Goal: Task Accomplishment & Management: Manage account settings

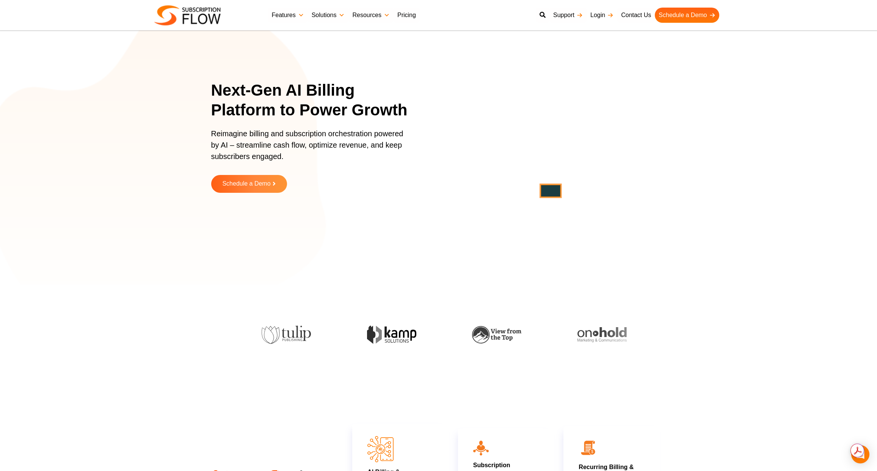
click at [604, 16] on link "Login" at bounding box center [602, 15] width 31 height 15
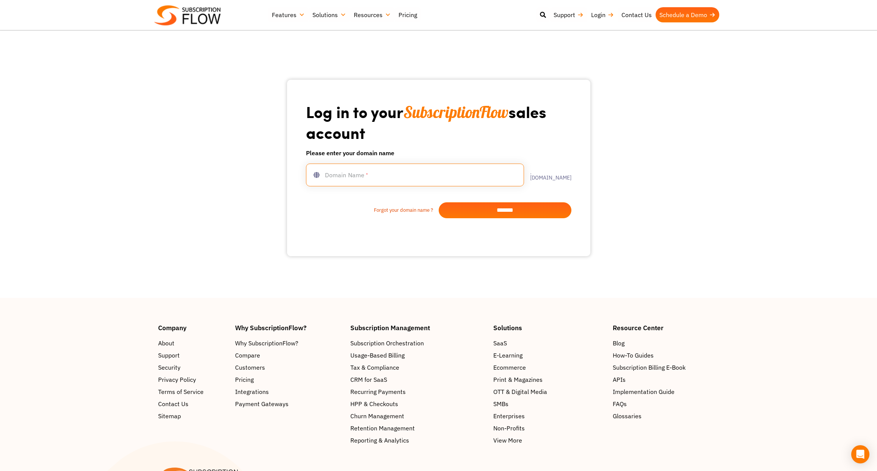
click at [332, 177] on input "text" at bounding box center [415, 174] width 218 height 23
type input "**********"
click at [510, 214] on input "*******" at bounding box center [505, 210] width 133 height 16
